Goal: Task Accomplishment & Management: Use online tool/utility

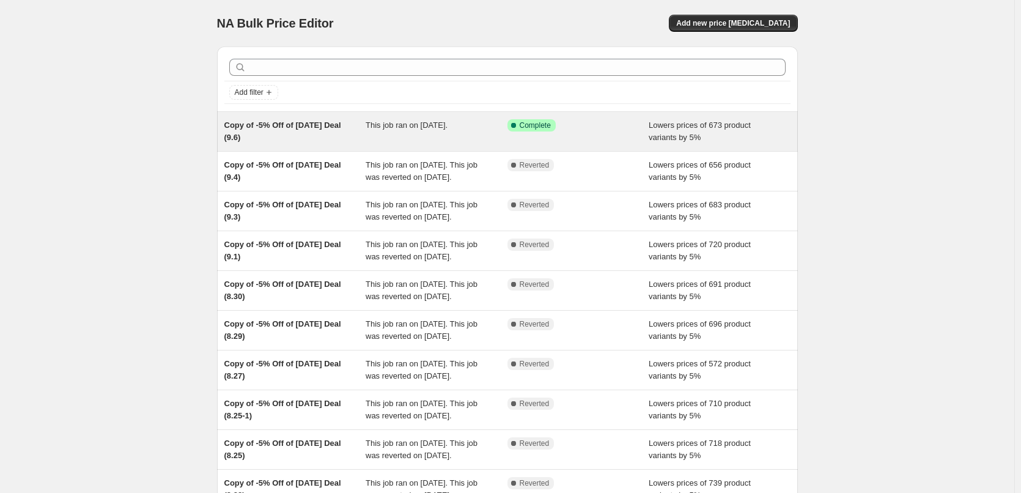
click at [416, 129] on span "This job ran on [DATE]." at bounding box center [407, 124] width 82 height 9
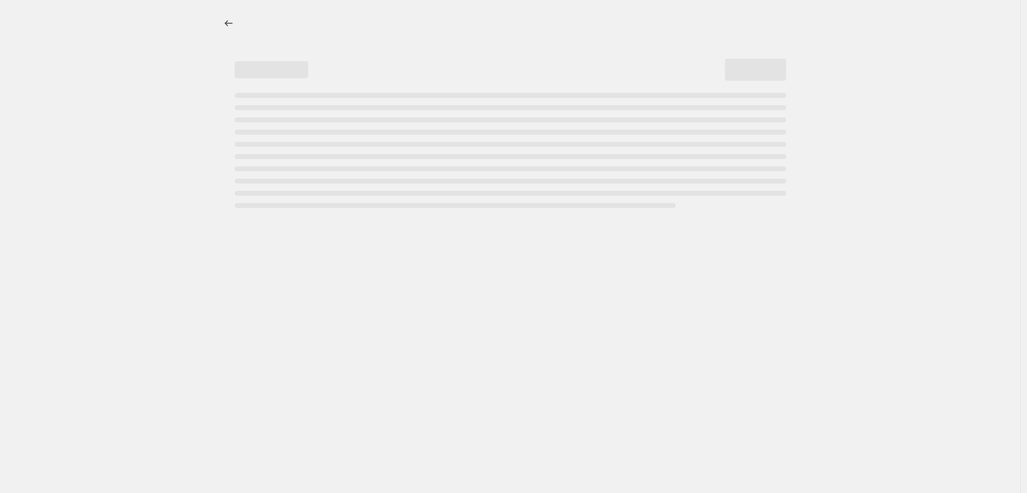
select select "percentage"
select select "pp"
select select "collection"
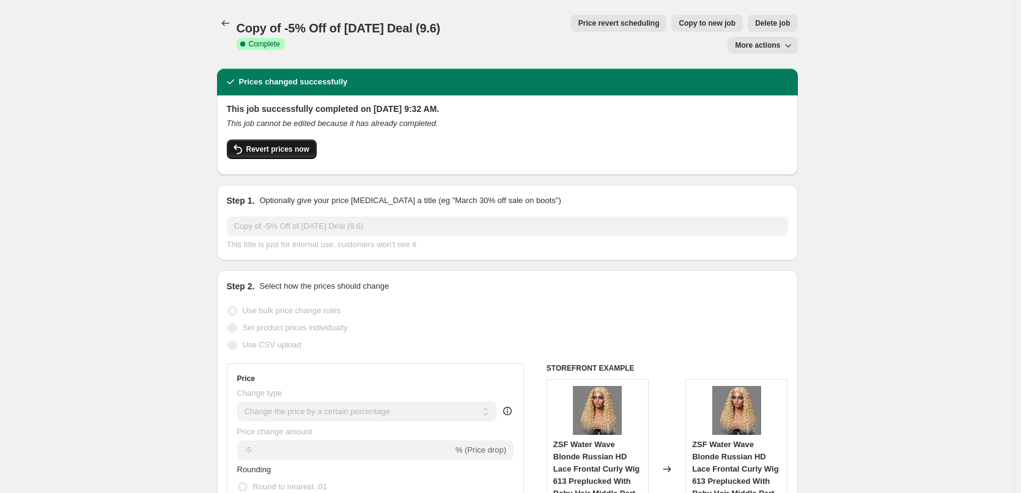
click at [294, 144] on span "Revert prices now" at bounding box center [277, 149] width 63 height 10
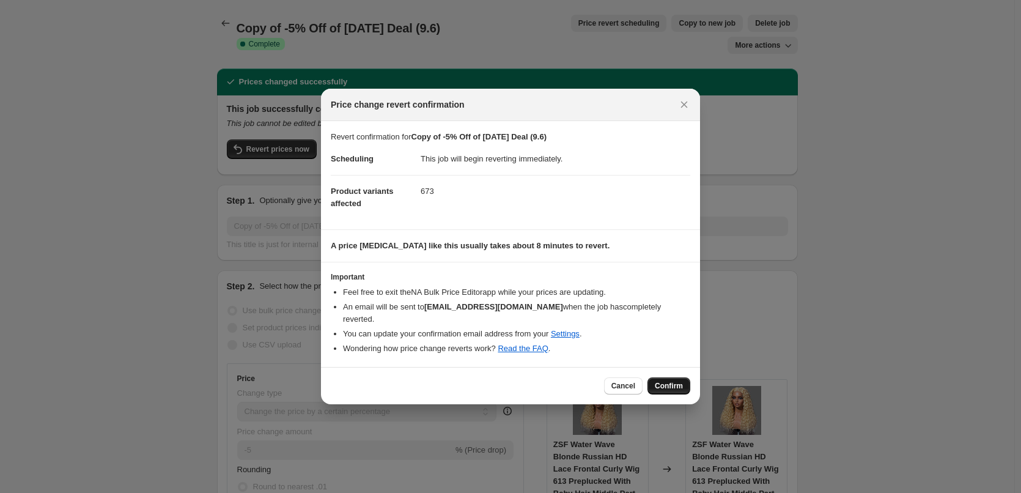
click at [666, 381] on span "Confirm" at bounding box center [669, 386] width 28 height 10
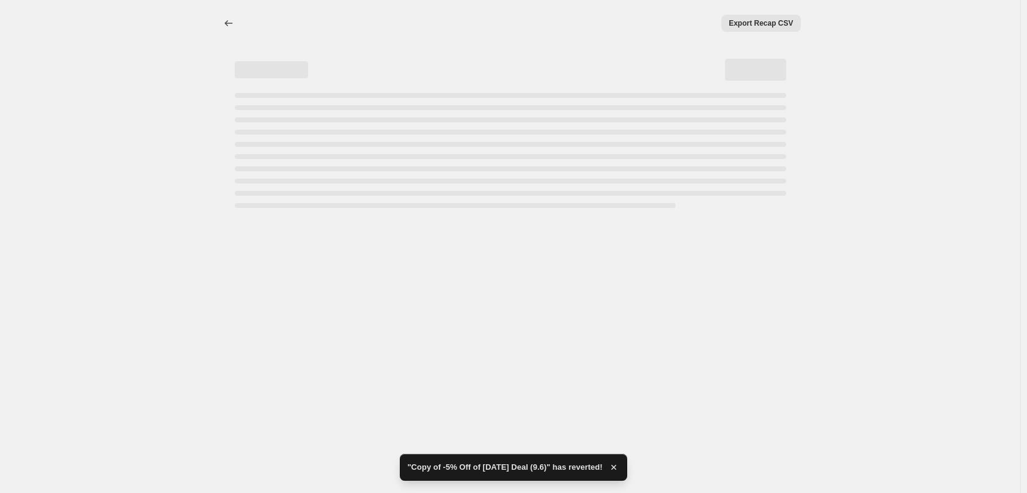
select select "percentage"
select select "pp"
select select "collection"
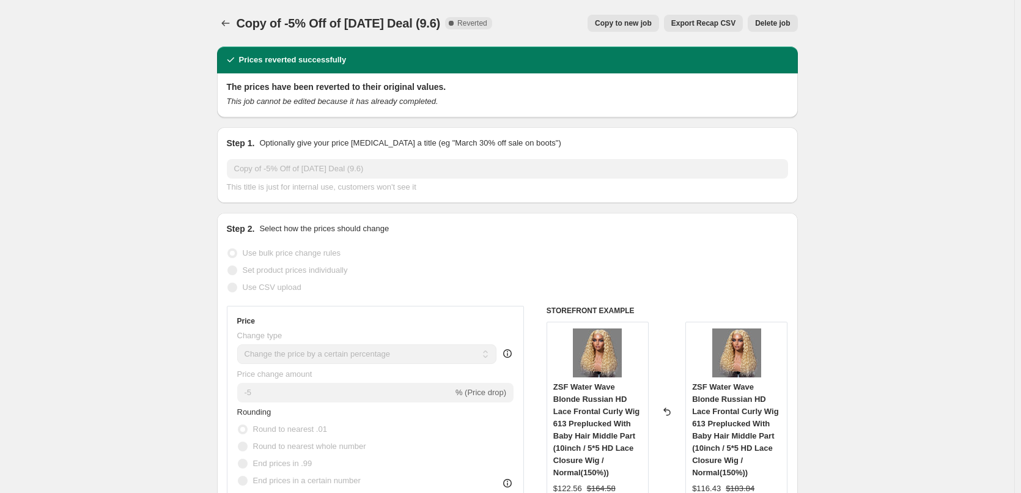
click at [639, 23] on span "Copy to new job" at bounding box center [623, 23] width 57 height 10
select select "percentage"
select select "pp"
select select "collection"
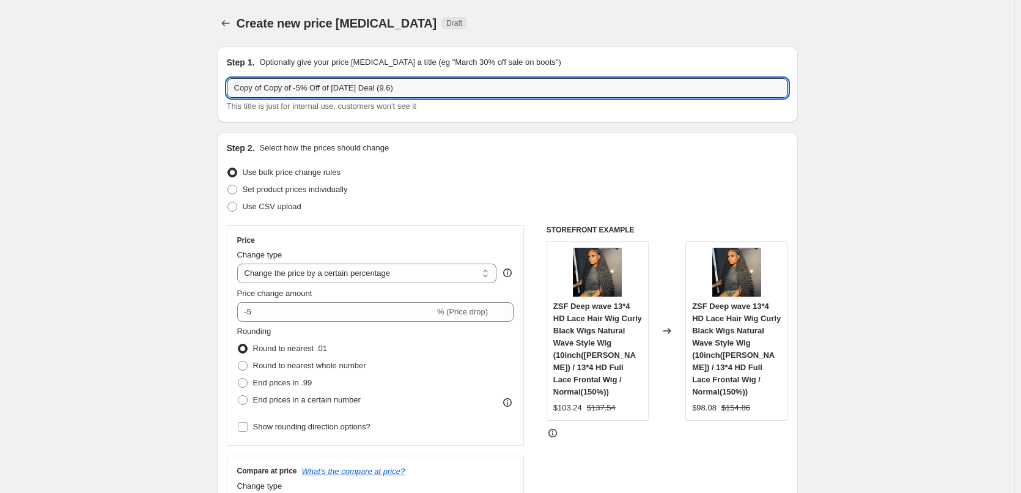
drag, startPoint x: 267, startPoint y: 91, endPoint x: 223, endPoint y: 94, distance: 44.2
click at [223, 94] on div "Step 1. Optionally give your price [MEDICAL_DATA] a title (eg "March 30% off sa…" at bounding box center [507, 84] width 581 height 76
click at [358, 88] on input "Copy of -5% Off of [DATE] Deal (9.6)" at bounding box center [507, 88] width 561 height 20
type input "Copy of -5% Off of [DATE] Deal (9.8)"
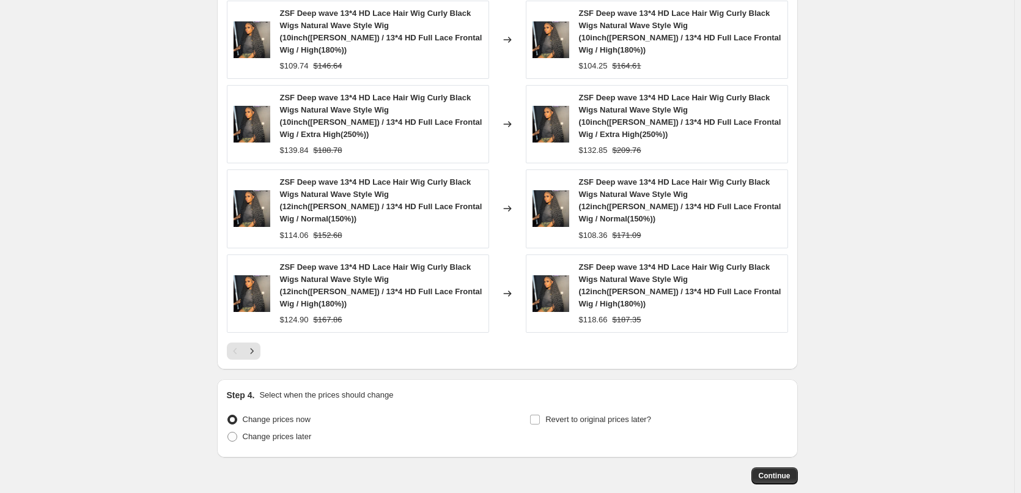
scroll to position [1117, 0]
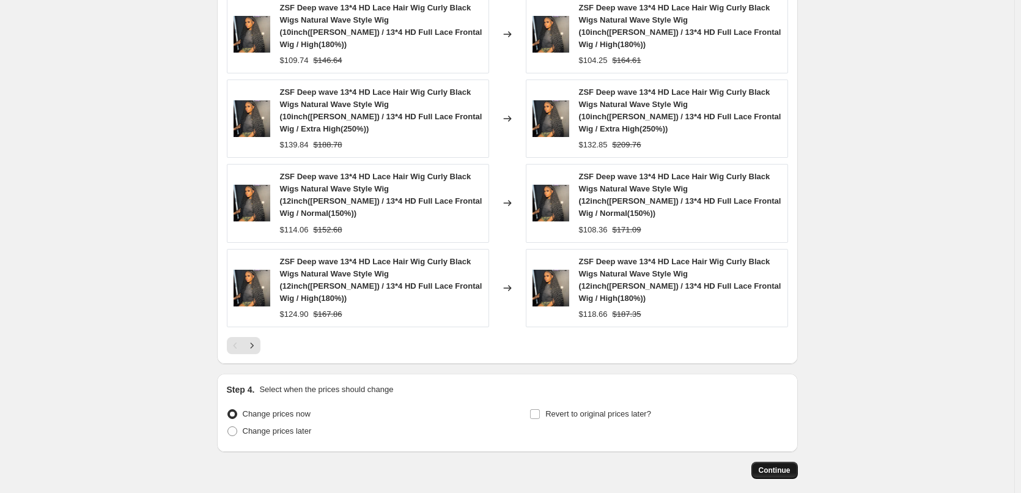
click at [777, 462] on button "Continue" at bounding box center [775, 470] width 46 height 17
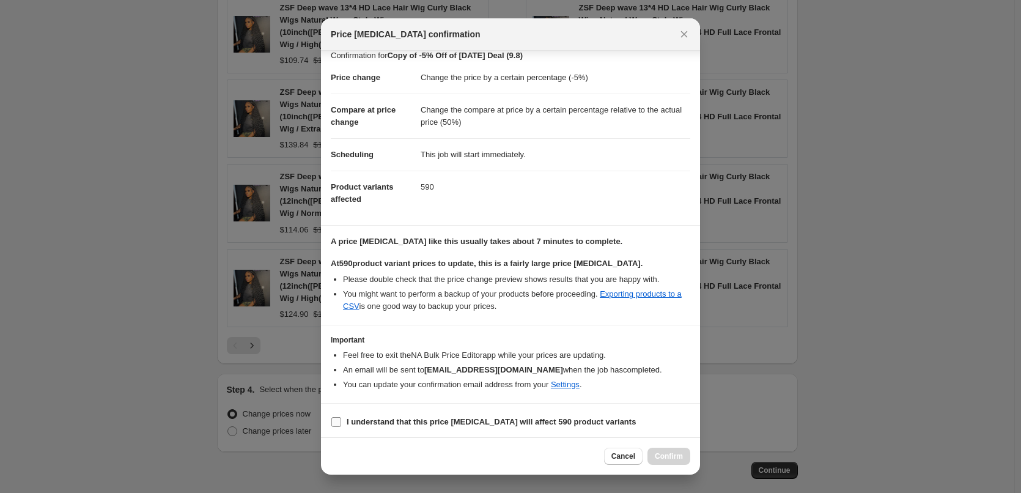
scroll to position [14, 0]
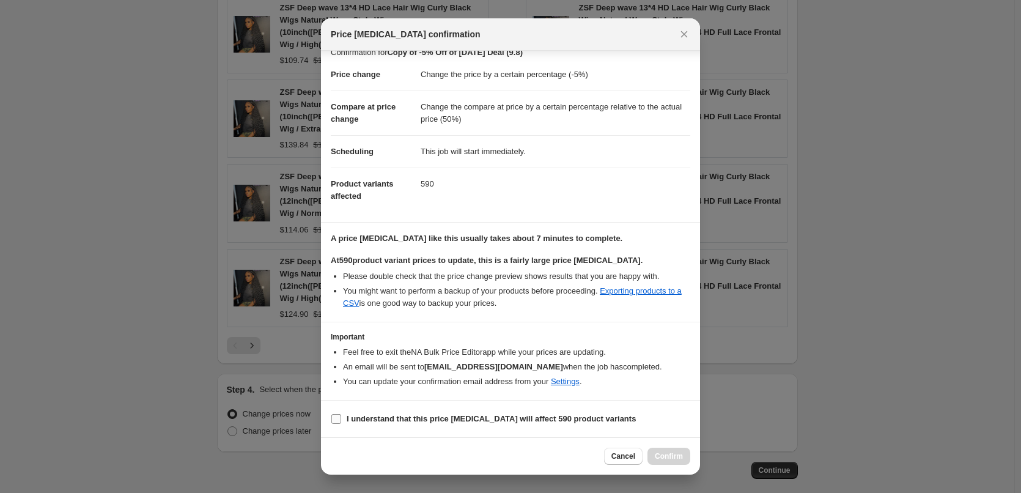
click at [335, 417] on input "I understand that this price [MEDICAL_DATA] will affect 590 product variants" at bounding box center [336, 419] width 10 height 10
checkbox input "true"
click at [670, 454] on span "Confirm" at bounding box center [669, 456] width 28 height 10
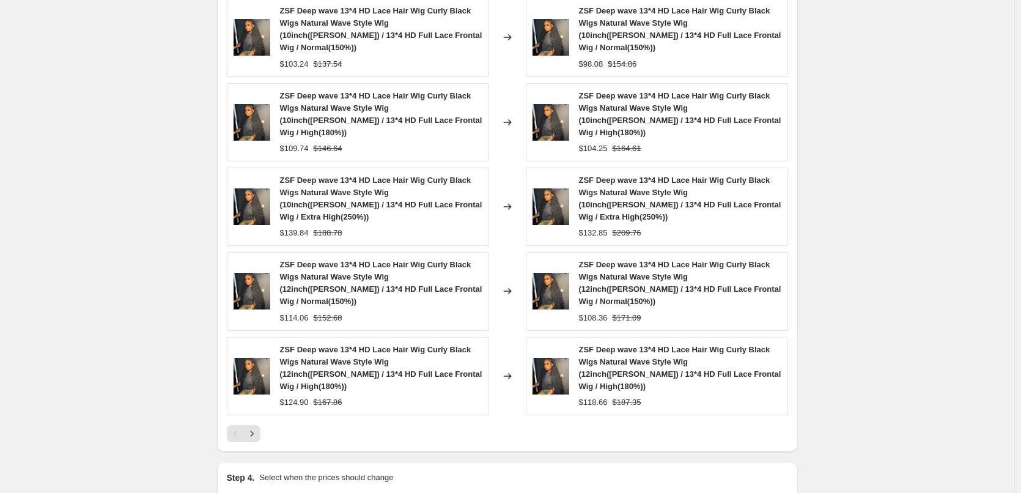
scroll to position [1148, 0]
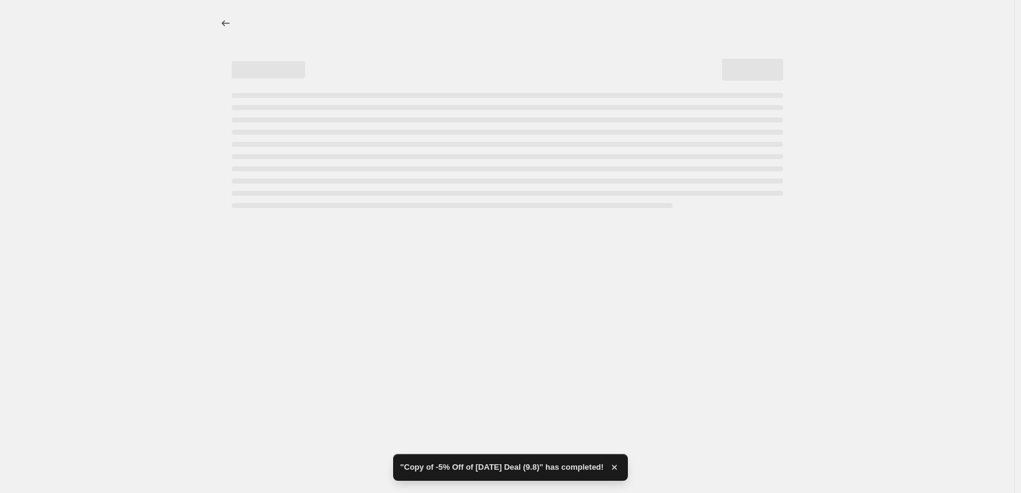
select select "percentage"
select select "pp"
select select "collection"
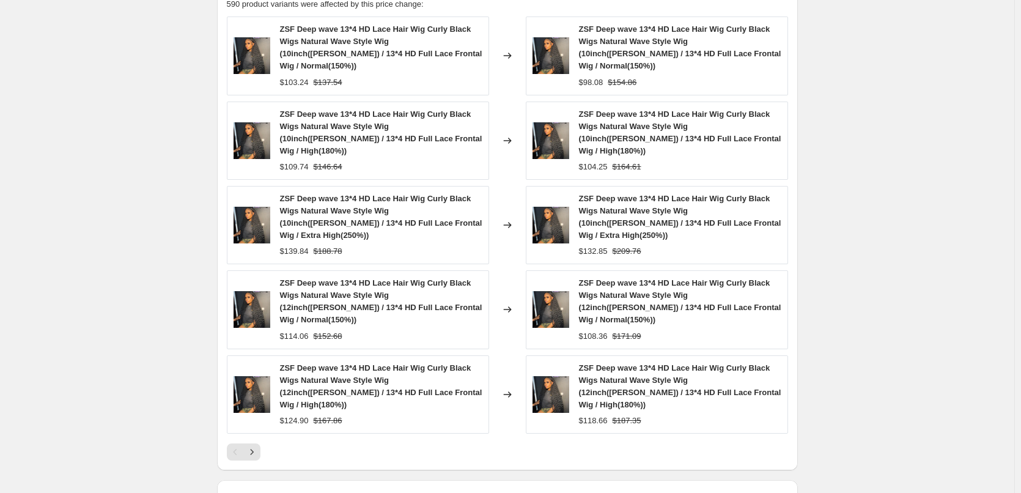
scroll to position [0, 0]
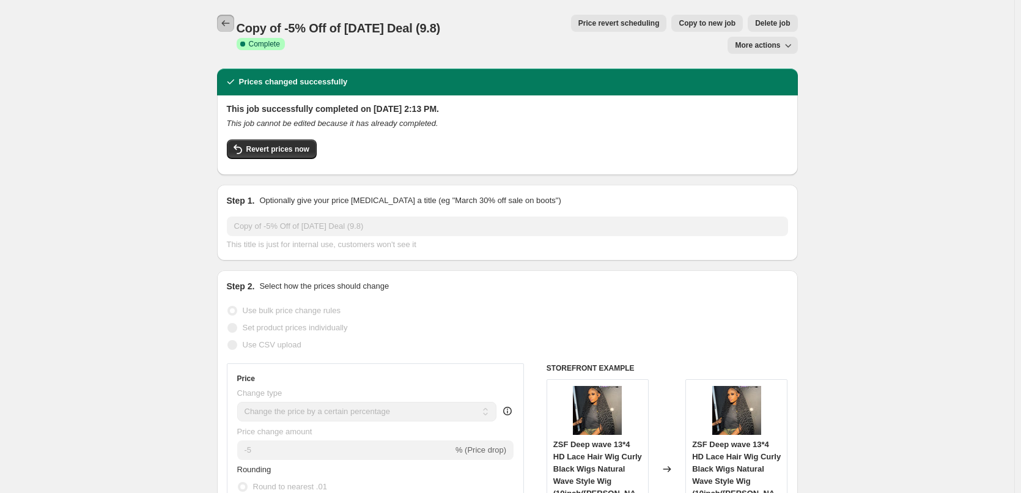
click at [229, 24] on icon "Price change jobs" at bounding box center [226, 23] width 12 height 12
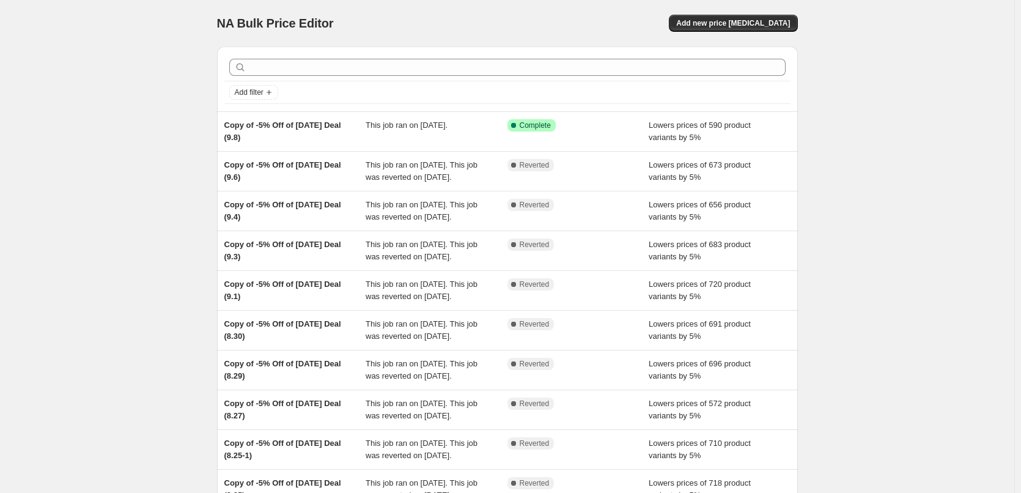
click at [159, 130] on div "NA Bulk Price Editor. This page is ready NA Bulk Price Editor Add new price [ME…" at bounding box center [507, 315] width 1015 height 630
